Goal: Transaction & Acquisition: Purchase product/service

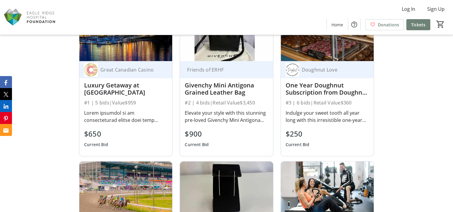
scroll to position [349, 0]
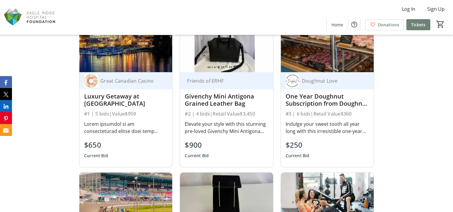
click at [306, 105] on div "One Year Doughnut Subscription from Doughnut Love" at bounding box center [327, 100] width 83 height 14
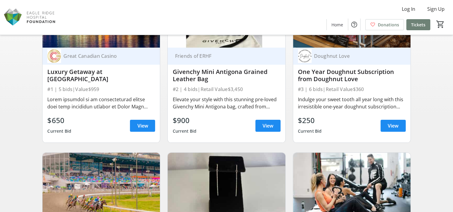
scroll to position [100, 0]
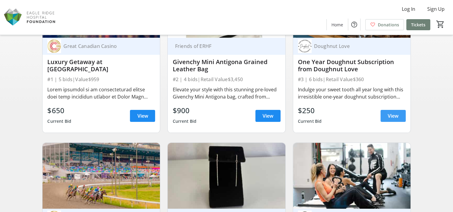
click at [395, 114] on span "View" at bounding box center [393, 115] width 11 height 7
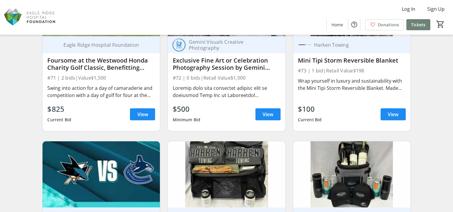
scroll to position [4085, 0]
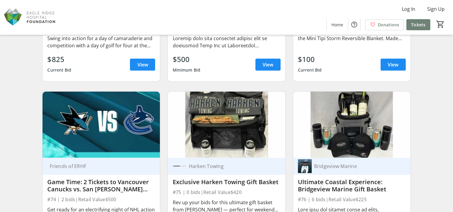
click at [220, 104] on img at bounding box center [226, 125] width 117 height 66
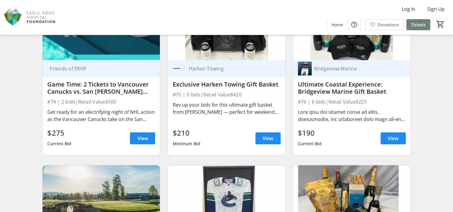
scroll to position [4185, 0]
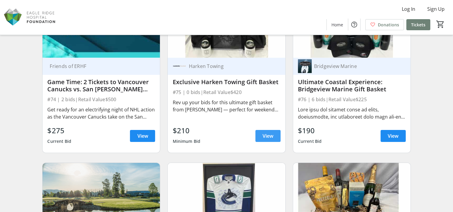
click at [264, 135] on span "View" at bounding box center [267, 135] width 11 height 7
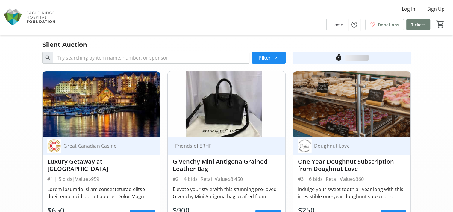
scroll to position [4185, 0]
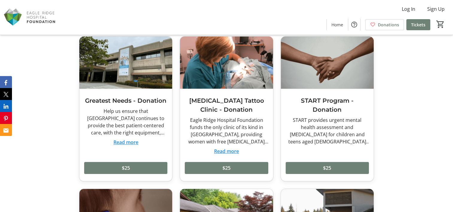
scroll to position [2345, 0]
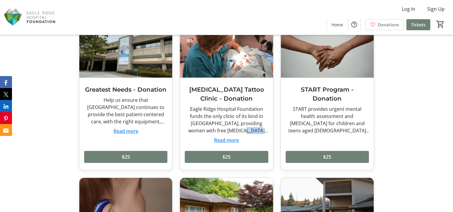
drag, startPoint x: 231, startPoint y: 121, endPoint x: 246, endPoint y: 122, distance: 15.0
click at [246, 122] on div "Eagle Ridge Hospital Foundation funds the only clinic of its kind in [GEOGRAPHI…" at bounding box center [226, 119] width 83 height 29
drag, startPoint x: 246, startPoint y: 122, endPoint x: 242, endPoint y: 124, distance: 4.3
copy div "[MEDICAL_DATA]"
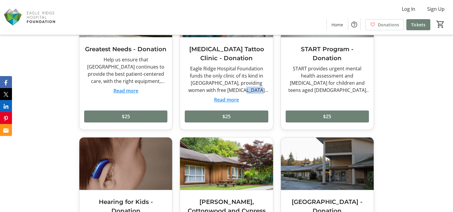
scroll to position [2395, 0]
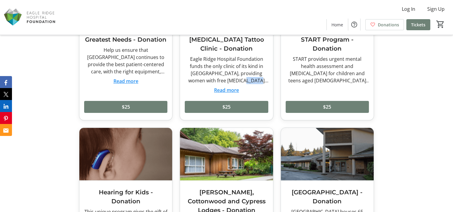
click at [232, 87] on button "Read more" at bounding box center [226, 90] width 25 height 7
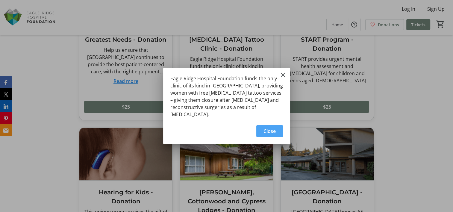
click at [267, 128] on span "Close" at bounding box center [269, 131] width 12 height 7
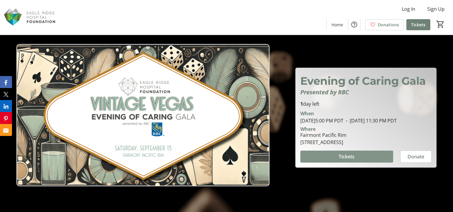
click at [339, 160] on span "Tickets" at bounding box center [347, 156] width 16 height 7
